Goal: Information Seeking & Learning: Find specific fact

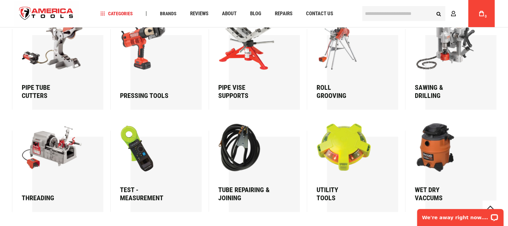
scroll to position [1118, 0]
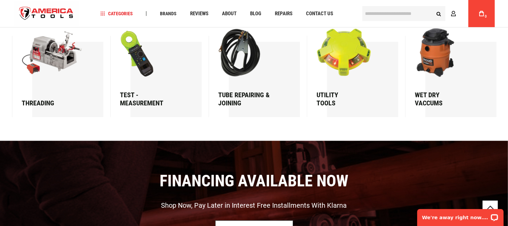
click at [52, 48] on img at bounding box center [54, 52] width 65 height 48
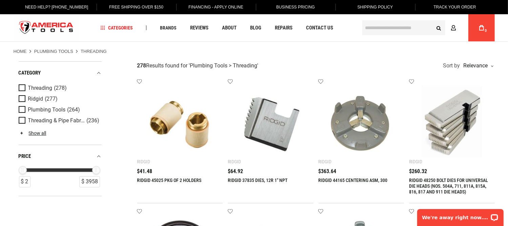
click at [403, 27] on input "text" at bounding box center [403, 27] width 83 height 15
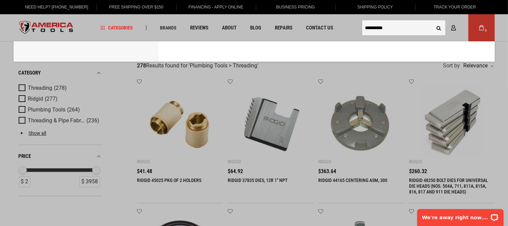
type input "**********"
click at [432, 21] on button "Search" at bounding box center [438, 27] width 13 height 13
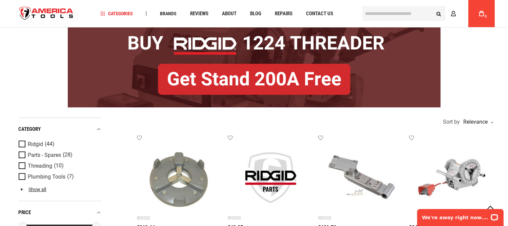
scroll to position [92, 0]
